Goal: Transaction & Acquisition: Purchase product/service

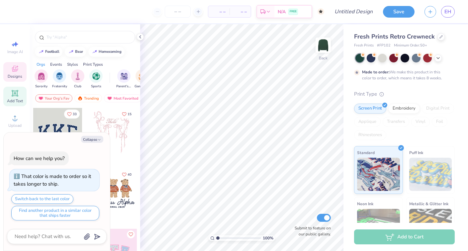
click at [11, 95] on icon at bounding box center [15, 93] width 8 height 8
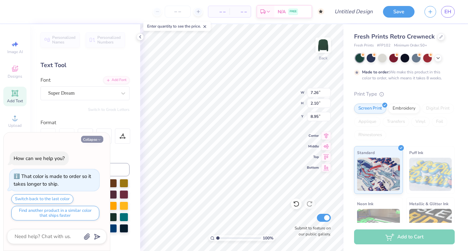
click at [99, 141] on icon "button" at bounding box center [99, 140] width 4 height 4
type textarea "x"
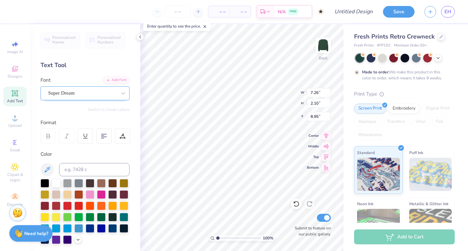
click at [105, 98] on div "Super Dream" at bounding box center [84, 93] width 89 height 14
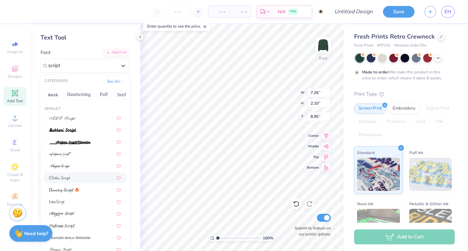
scroll to position [28, 0]
click at [84, 192] on div at bounding box center [85, 189] width 72 height 7
type input "script"
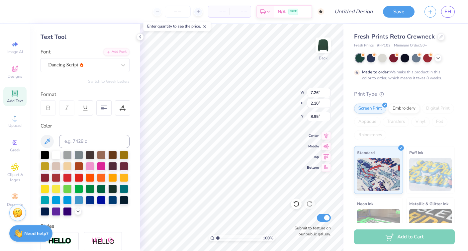
type input "6.51"
type input "2.50"
type input "8.75"
type textarea "alpha epsilon phi"
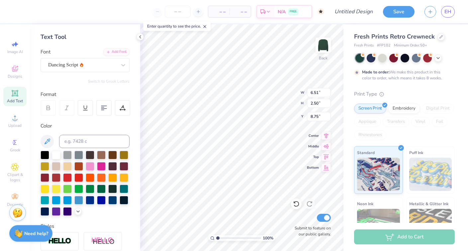
scroll to position [1, 0]
click at [139, 41] on div "Personalized Names Personalized Numbers Text Tool Add Font Font Dancing Script …" at bounding box center [85, 137] width 110 height 227
click at [138, 38] on icon at bounding box center [139, 36] width 5 height 5
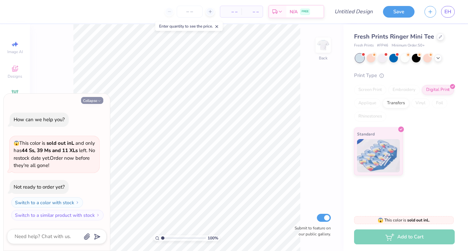
click at [95, 99] on button "Collapse" at bounding box center [92, 100] width 22 height 7
type textarea "x"
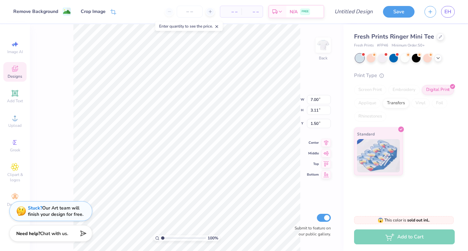
type input "1.45"
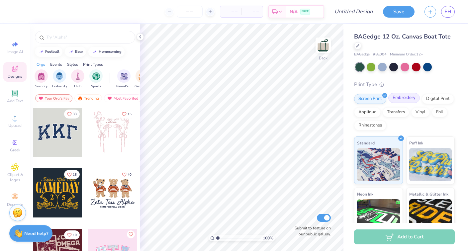
click at [402, 97] on div "Embroidery" at bounding box center [404, 98] width 32 height 10
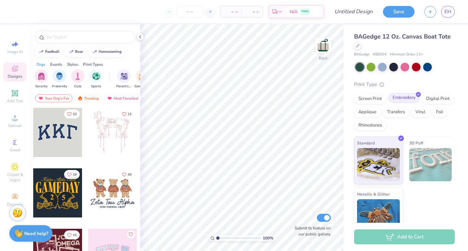
click at [405, 98] on div "Embroidery" at bounding box center [404, 98] width 32 height 10
click at [13, 193] on icon at bounding box center [15, 197] width 8 height 8
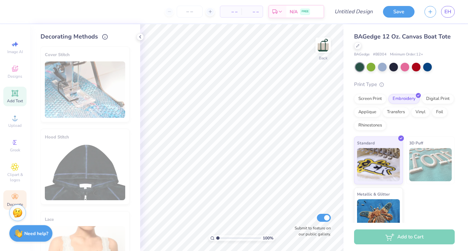
click at [13, 100] on span "Add Text" at bounding box center [15, 100] width 16 height 5
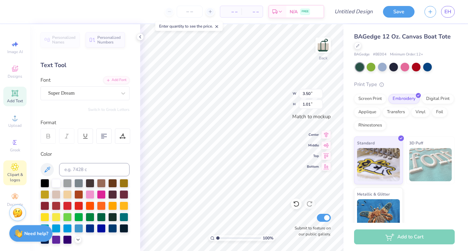
click at [17, 175] on span "Clipart & logos" at bounding box center [14, 177] width 23 height 11
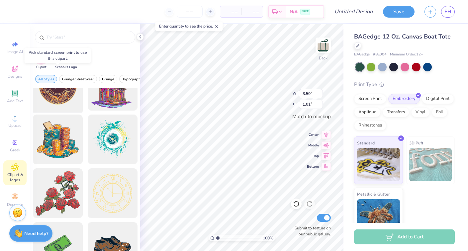
scroll to position [30, 0]
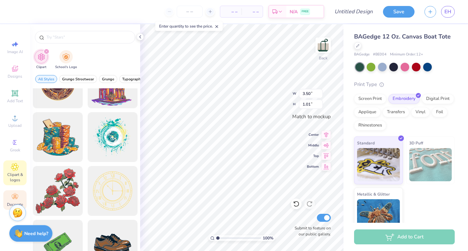
click at [15, 198] on icon at bounding box center [15, 197] width 8 height 8
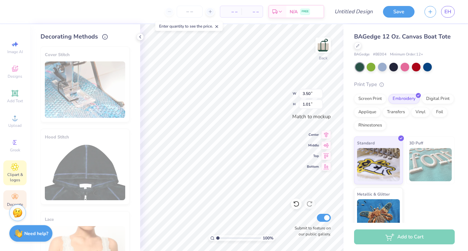
click at [15, 167] on icon at bounding box center [14, 166] width 3 height 3
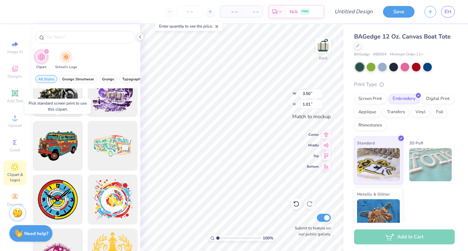
scroll to position [403, 0]
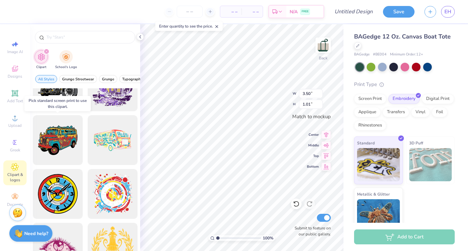
click at [46, 51] on icon "filter for Clipart" at bounding box center [46, 51] width 3 height 3
click at [47, 51] on icon "filter for Clipart" at bounding box center [46, 51] width 2 height 2
click at [74, 65] on span "School's Logo" at bounding box center [66, 66] width 22 height 5
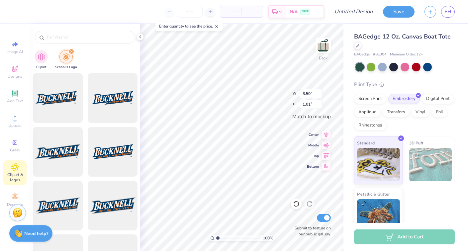
click at [67, 60] on img "filter for School's Logo" at bounding box center [65, 57] width 7 height 8
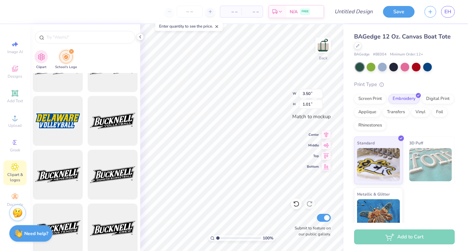
scroll to position [1324, 0]
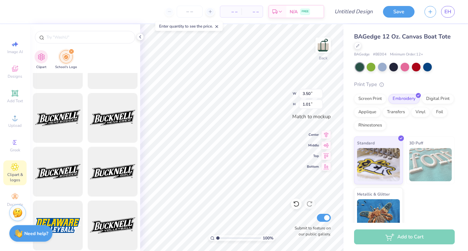
click at [71, 50] on icon "filter for School's Logo" at bounding box center [71, 51] width 3 height 3
click at [71, 51] on icon "filter for School's Logo" at bounding box center [71, 51] width 3 height 3
click at [71, 51] on icon "filter for School's Logo" at bounding box center [71, 51] width 2 height 2
click at [35, 55] on div "filter for Clipart" at bounding box center [41, 55] width 13 height 13
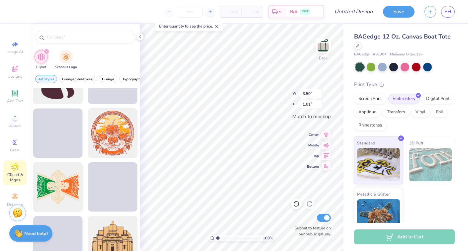
click at [46, 50] on icon "filter for Clipart" at bounding box center [46, 51] width 3 height 3
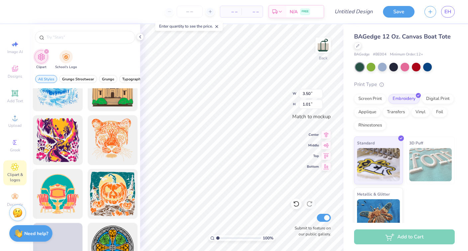
scroll to position [1487, 0]
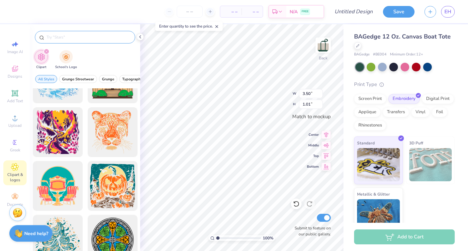
click at [102, 43] on div at bounding box center [85, 37] width 100 height 13
click at [101, 37] on input "text" at bounding box center [88, 37] width 85 height 7
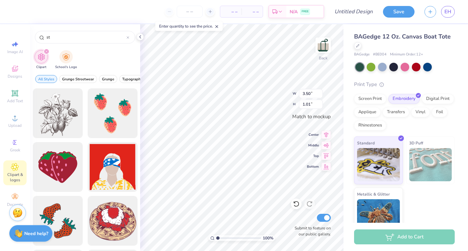
type input "s"
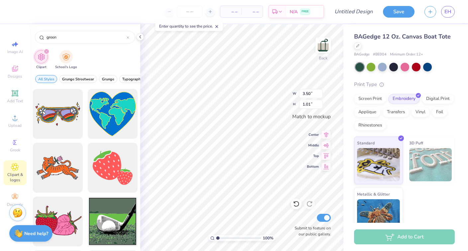
scroll to position [215, 0]
click at [80, 45] on div "green" at bounding box center [85, 35] width 110 height 23
click at [80, 36] on input "green" at bounding box center [86, 37] width 81 height 7
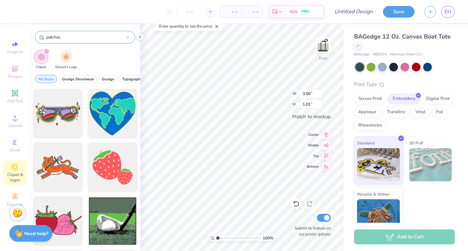
type input "patches"
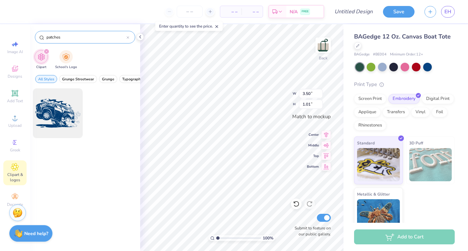
click at [126, 39] on div at bounding box center [127, 37] width 3 height 6
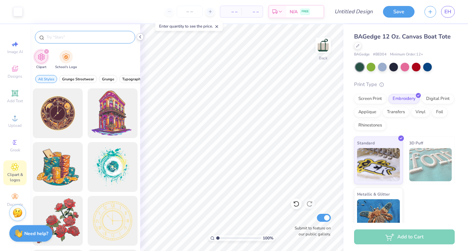
click at [141, 38] on icon at bounding box center [139, 36] width 5 height 5
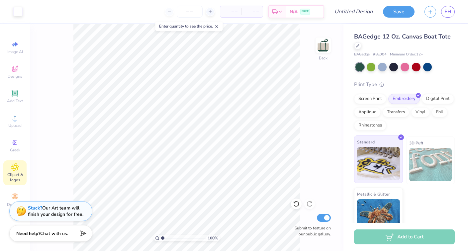
scroll to position [13, 0]
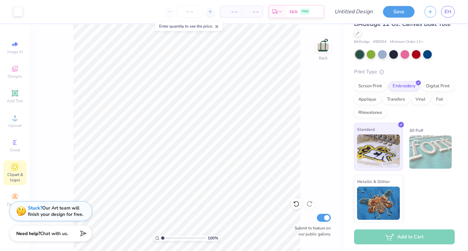
click at [371, 183] on span "Metallic & Glitter" at bounding box center [373, 181] width 33 height 7
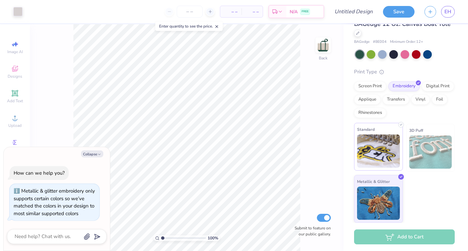
click at [382, 149] on img at bounding box center [378, 150] width 43 height 33
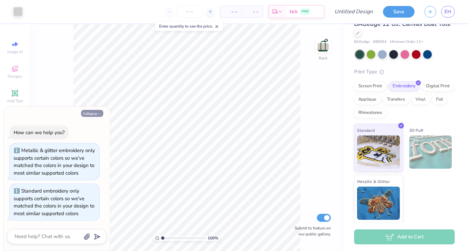
click at [96, 113] on button "Collapse" at bounding box center [92, 113] width 22 height 7
type textarea "x"
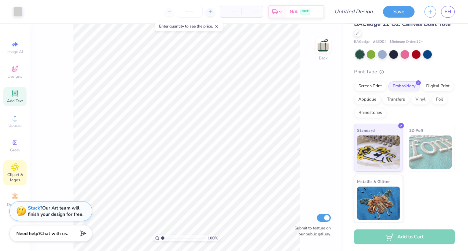
click at [10, 95] on div "Add Text" at bounding box center [14, 97] width 23 height 20
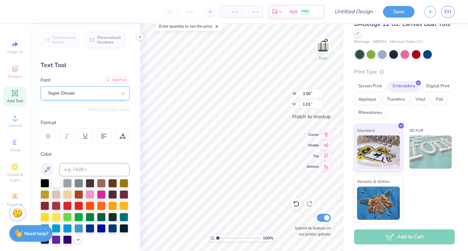
click at [80, 95] on div "Super Dream" at bounding box center [82, 93] width 70 height 10
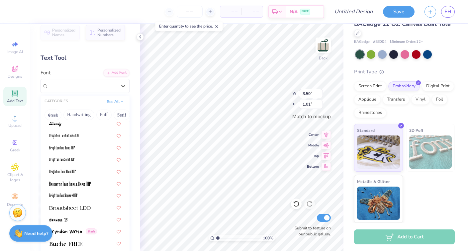
scroll to position [493, 0]
click at [87, 203] on span at bounding box center [69, 206] width 41 height 7
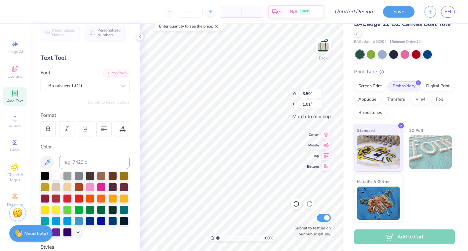
scroll to position [0, 0]
type textarea "AEPhi"
type textarea "AEPhi Tucson, [GEOGRAPHIC_DATA]"
click at [99, 130] on div at bounding box center [103, 128] width 15 height 15
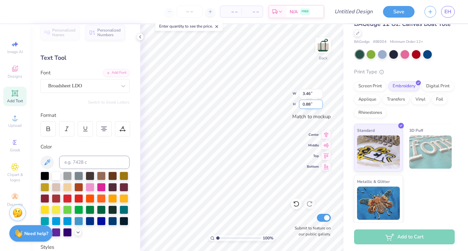
click at [320, 106] on input "0.87" at bounding box center [311, 104] width 24 height 9
click at [320, 106] on input "0.79" at bounding box center [311, 104] width 24 height 9
type input "0.8"
click at [320, 102] on input "0.8" at bounding box center [311, 104] width 24 height 9
type input "2.16"
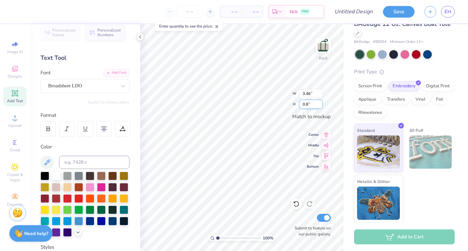
type input "0.80"
click at [138, 38] on icon at bounding box center [139, 36] width 5 height 5
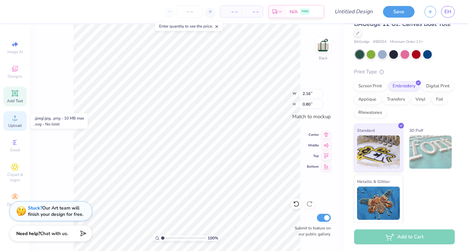
click at [25, 128] on div "Upload" at bounding box center [14, 121] width 23 height 20
click at [17, 74] on span "Designs" at bounding box center [15, 76] width 15 height 5
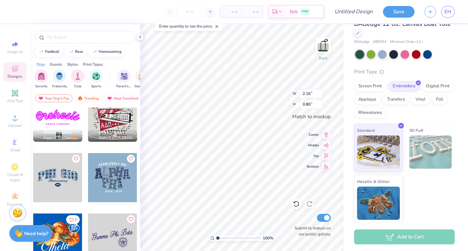
scroll to position [325, 0]
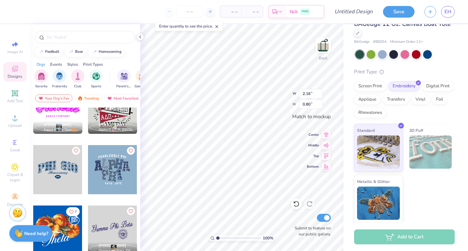
click at [112, 180] on div at bounding box center [112, 169] width 49 height 49
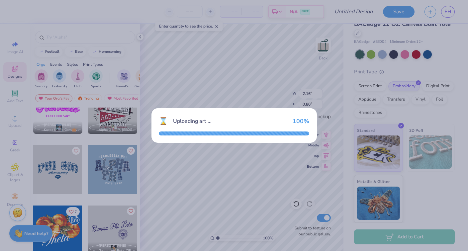
type input "3.46"
type input "2.89"
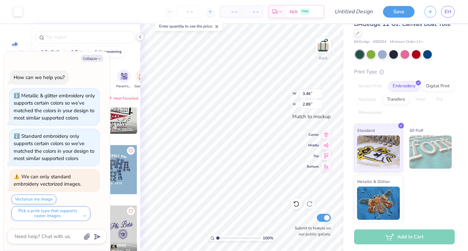
scroll to position [0, 0]
type textarea "x"
type input "2.32"
click at [98, 62] on div "Collapse How can we help you? Metallic & glitter embroidery only supports certa…" at bounding box center [57, 150] width 106 height 199
type textarea "x"
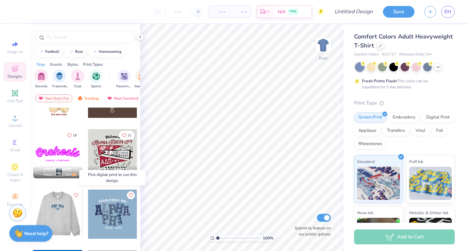
scroll to position [315, 0]
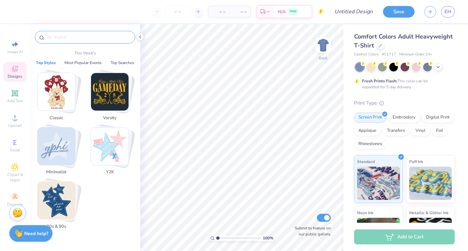
click at [77, 39] on input "text" at bounding box center [88, 37] width 85 height 7
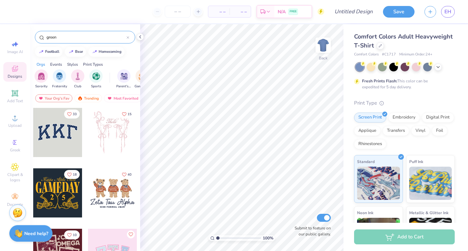
type input "green"
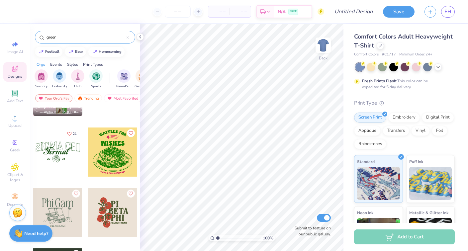
scroll to position [763, 0]
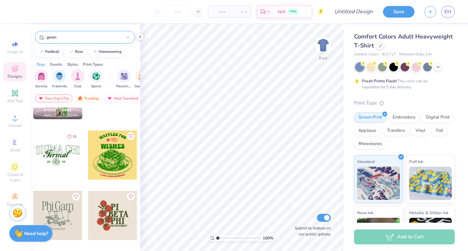
click at [71, 154] on div at bounding box center [57, 154] width 49 height 49
click at [436, 67] on icon at bounding box center [437, 66] width 5 height 5
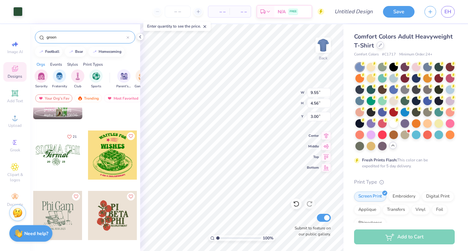
click at [380, 43] on div at bounding box center [379, 44] width 7 height 7
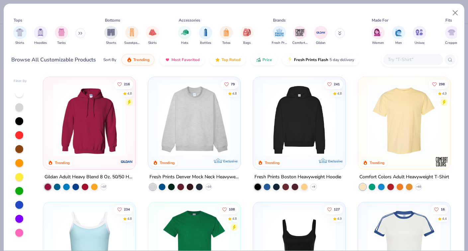
click at [316, 135] on img at bounding box center [299, 120] width 79 height 72
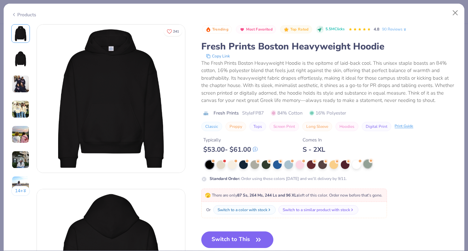
click at [368, 166] on div at bounding box center [367, 164] width 9 height 9
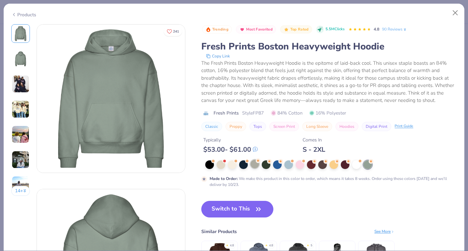
click at [256, 166] on div at bounding box center [254, 164] width 9 height 9
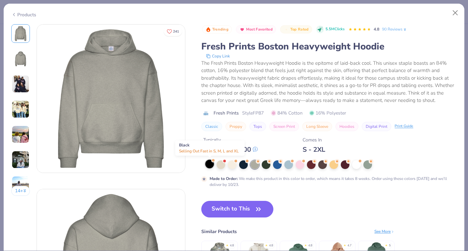
click at [208, 164] on div at bounding box center [209, 164] width 9 height 9
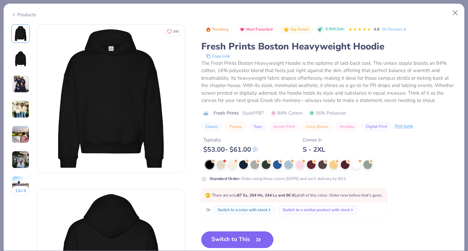
click at [240, 237] on button "Switch to This" at bounding box center [237, 239] width 72 height 17
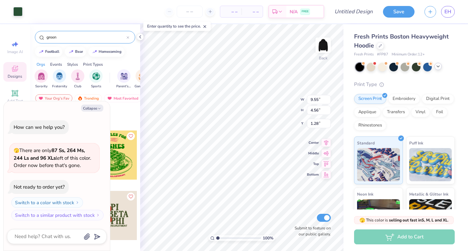
type textarea "x"
type input "6.07"
type textarea "x"
type input "2.17"
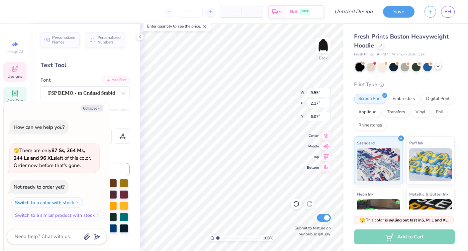
scroll to position [0, 1]
type textarea "x"
type textarea "SIGMA CH"
type textarea "x"
type textarea "SIGMA C"
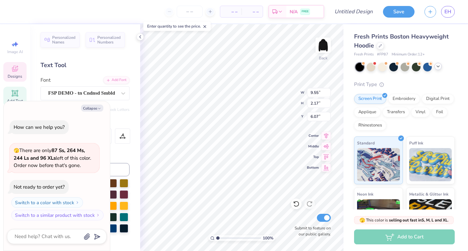
type textarea "x"
type textarea "SIGMA"
type textarea "x"
type textarea "SIGMA"
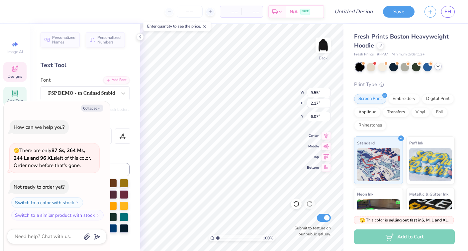
type textarea "x"
type textarea "SIGM"
type textarea "x"
type textarea "SIG"
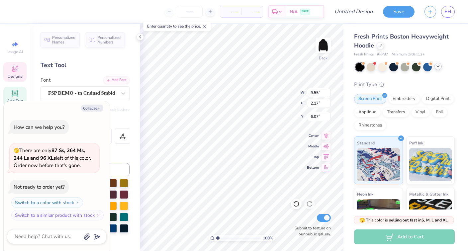
type textarea "x"
type textarea "SI"
type textarea "x"
type textarea "S"
type textarea "x"
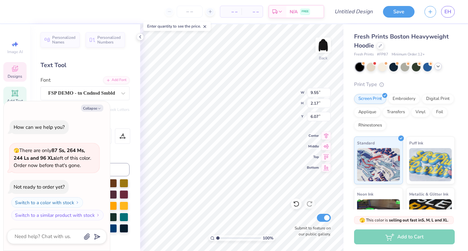
type textarea "x"
type textarea "AL"
type textarea "x"
type textarea "ALp"
type textarea "x"
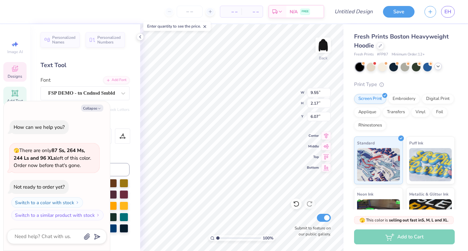
type textarea "ALph"
type textarea "x"
type textarea "ALp"
type textarea "x"
type textarea "AL"
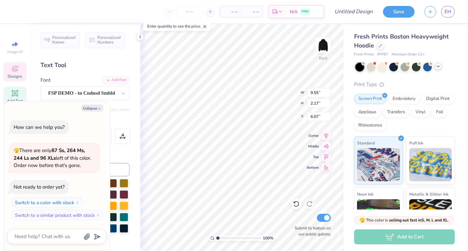
type textarea "x"
type textarea "A"
type textarea "x"
type textarea "AE"
type textarea "x"
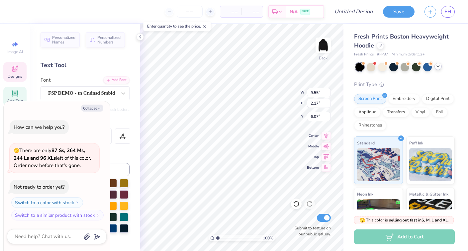
type textarea "AEP"
type textarea "x"
type textarea "AEPh"
type textarea "x"
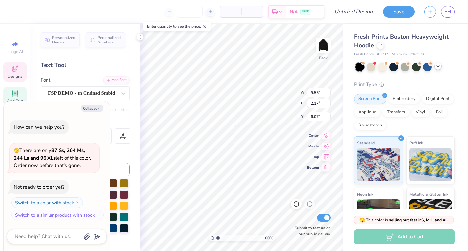
type textarea "AEPhi"
type textarea "x"
type input "4.34"
type textarea "x"
type input "5.43"
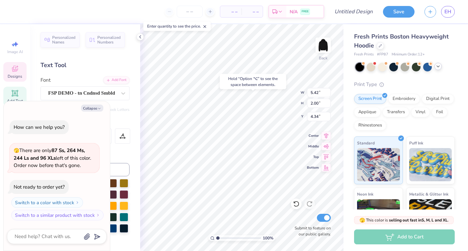
type input "1.73"
type input "7.19"
type textarea "x"
type textarea "a"
type textarea "x"
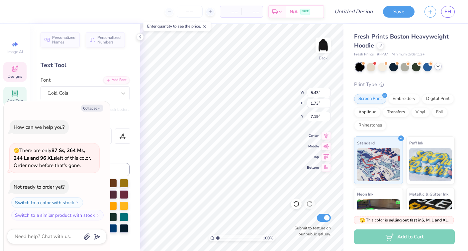
type textarea "al"
type textarea "x"
type textarea "alp"
type textarea "x"
type textarea "alph"
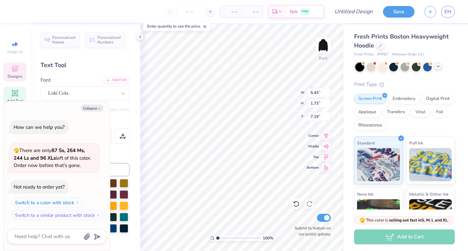
type textarea "x"
type textarea "alpha"
type textarea "x"
type textarea "alpha"
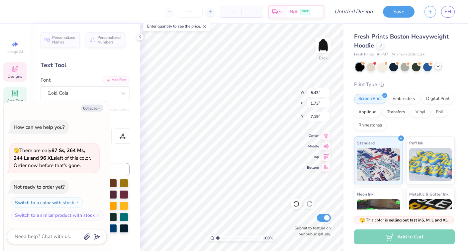
type textarea "x"
type textarea "alpha l"
type textarea "x"
type textarea "alpha la"
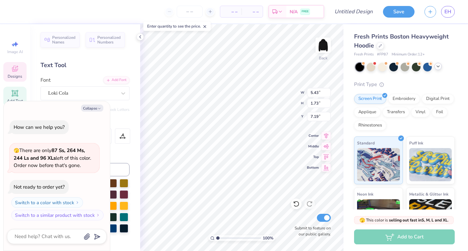
type textarea "x"
type textarea "alpha lan"
type textarea "x"
type textarea "alpha lanb"
type textarea "x"
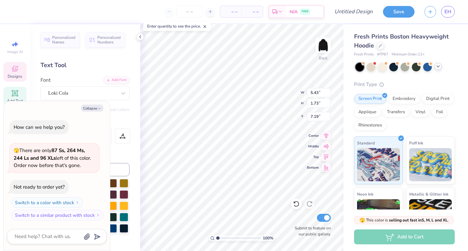
type textarea "alpha lan"
type textarea "x"
type textarea "alpha la"
type textarea "x"
type textarea "alpha lam"
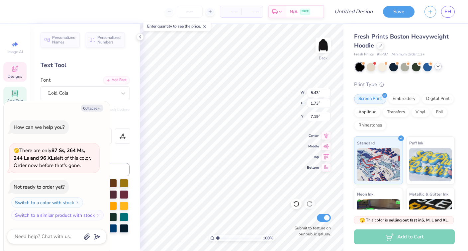
type textarea "x"
type textarea "alpha lamb"
type textarea "x"
type textarea "alpha lambd"
type textarea "x"
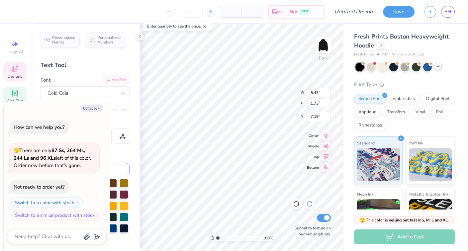
type textarea "alpha lambda"
type textarea "x"
type input "6.35"
click at [95, 108] on button "Collapse" at bounding box center [92, 108] width 22 height 7
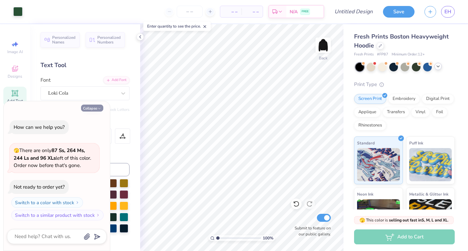
type textarea "x"
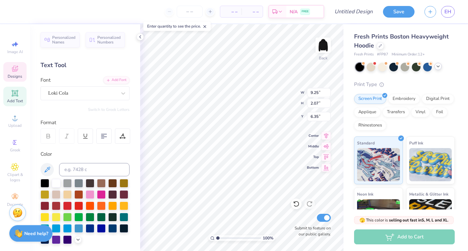
type input "6.75"
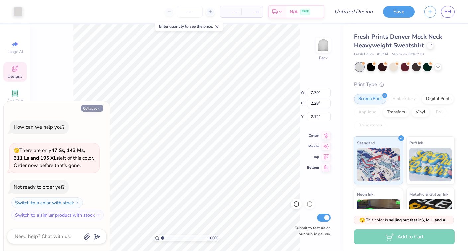
click at [92, 106] on button "Collapse" at bounding box center [92, 108] width 22 height 7
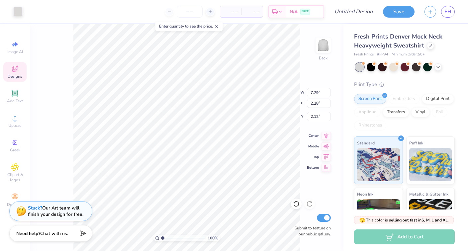
type textarea "x"
type input "8.00"
type input "2.55"
type input "2.00"
type input "2.16"
